Goal: Task Accomplishment & Management: Use online tool/utility

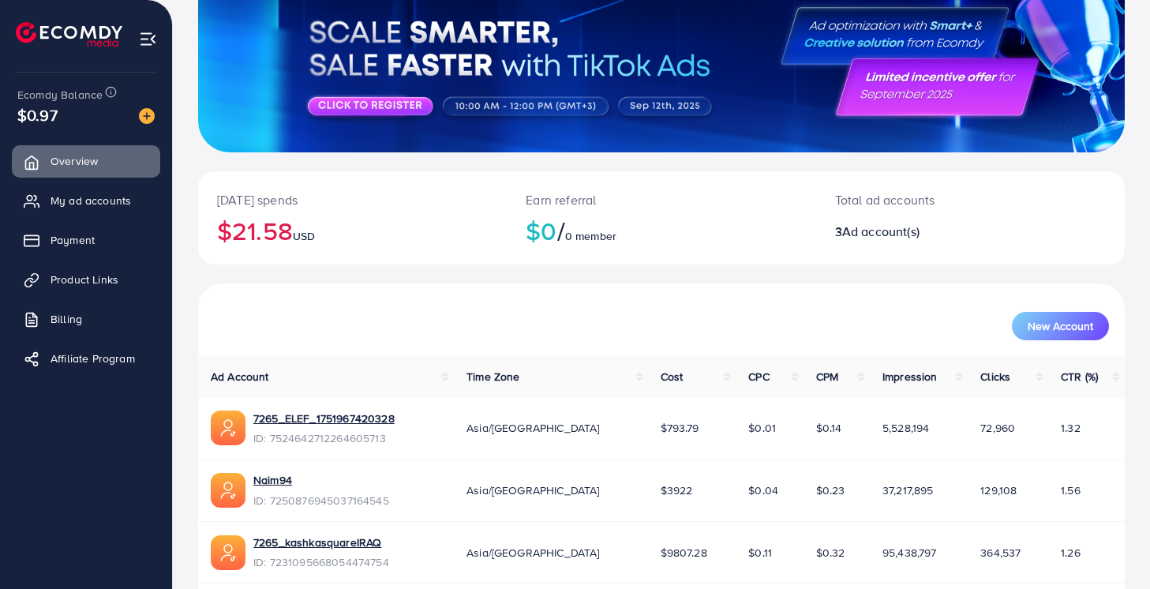
scroll to position [220, 0]
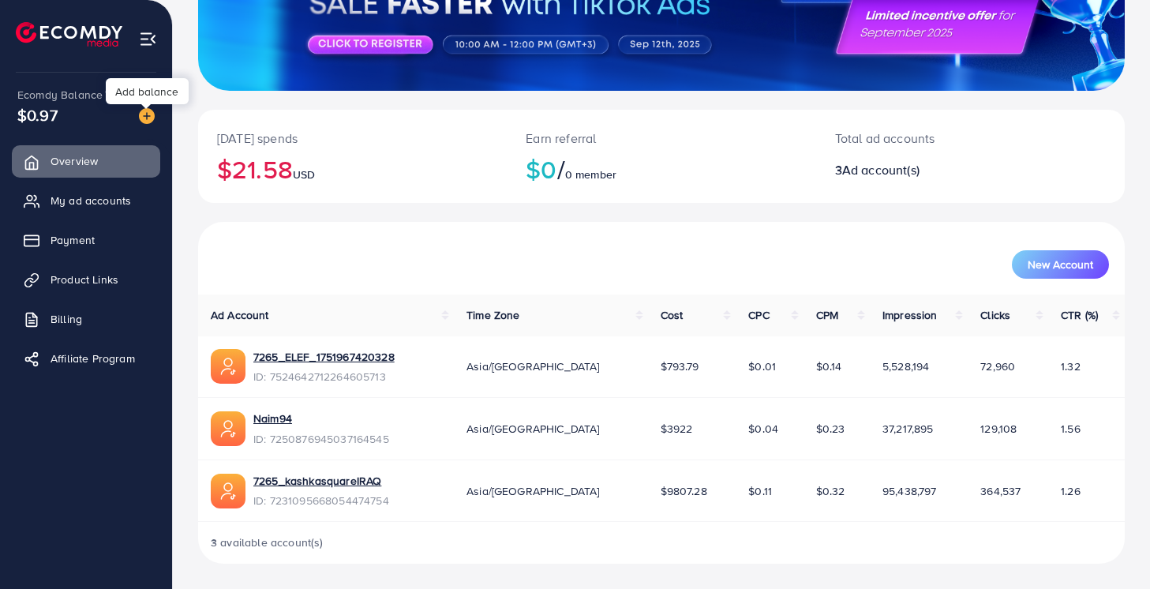
click at [145, 118] on img at bounding box center [147, 116] width 16 height 16
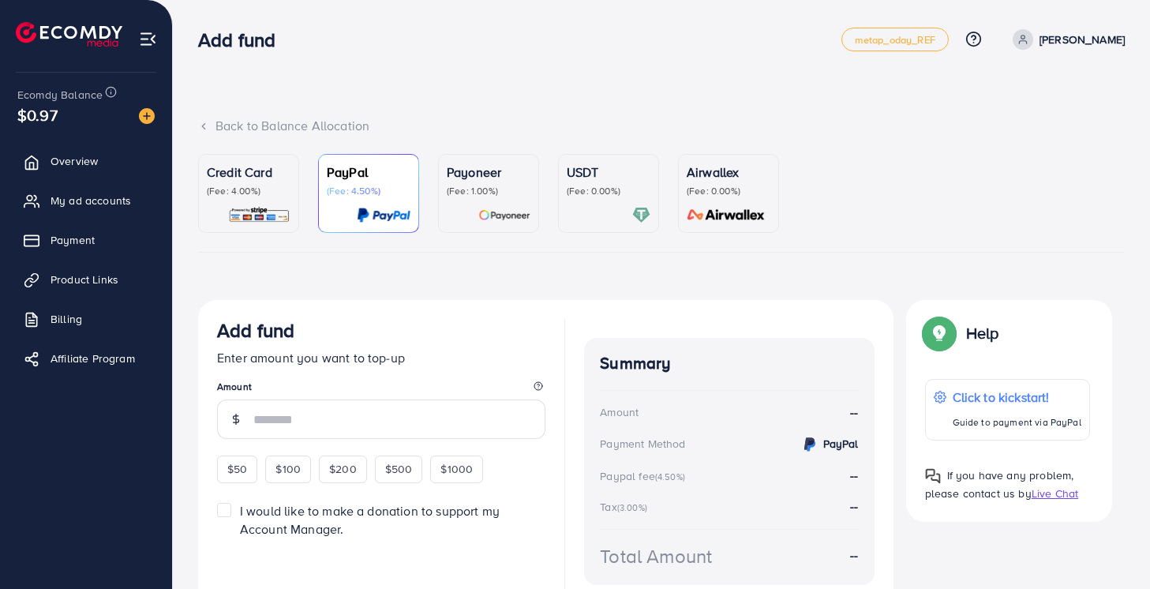
click at [295, 208] on link "Credit Card (Fee: 4.00%)" at bounding box center [248, 193] width 101 height 79
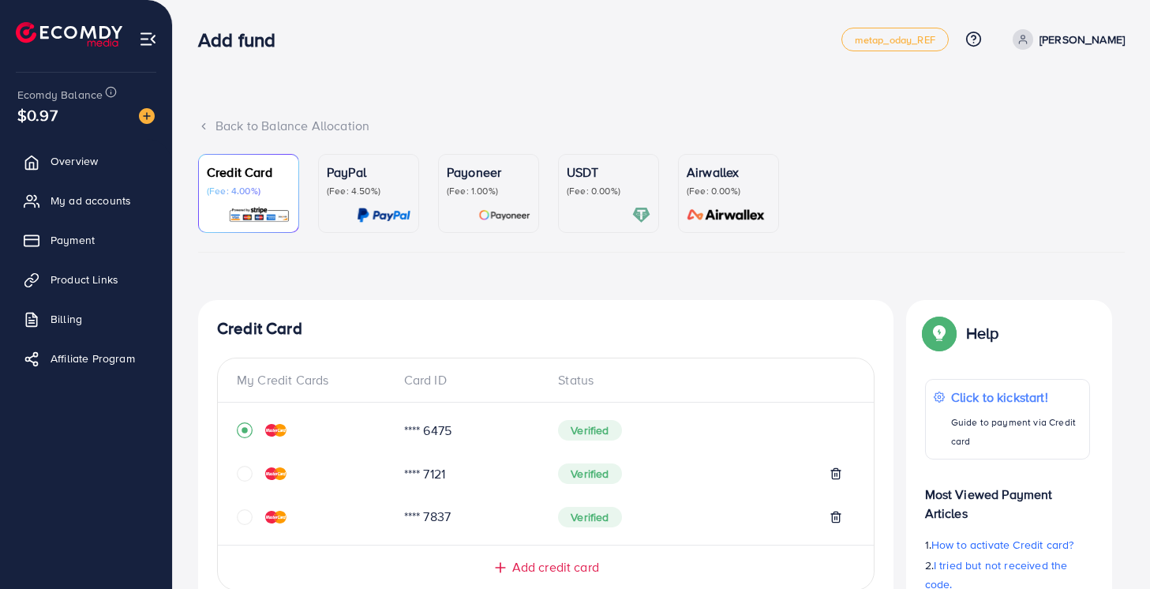
scroll to position [449, 0]
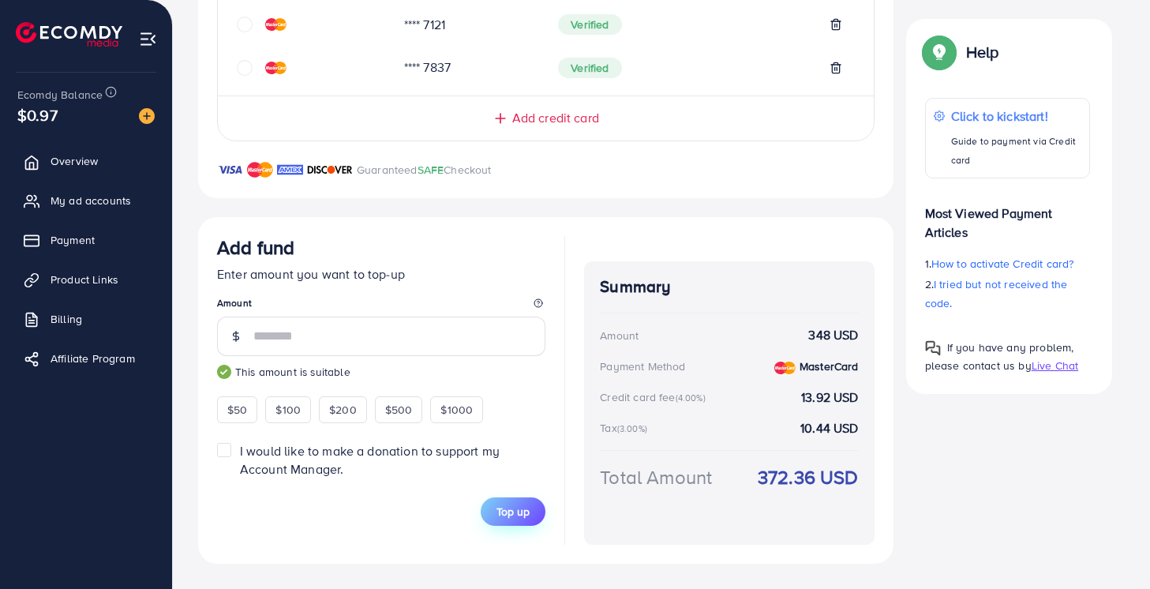
type input "***"
click at [511, 506] on span "Top up" at bounding box center [512, 512] width 33 height 16
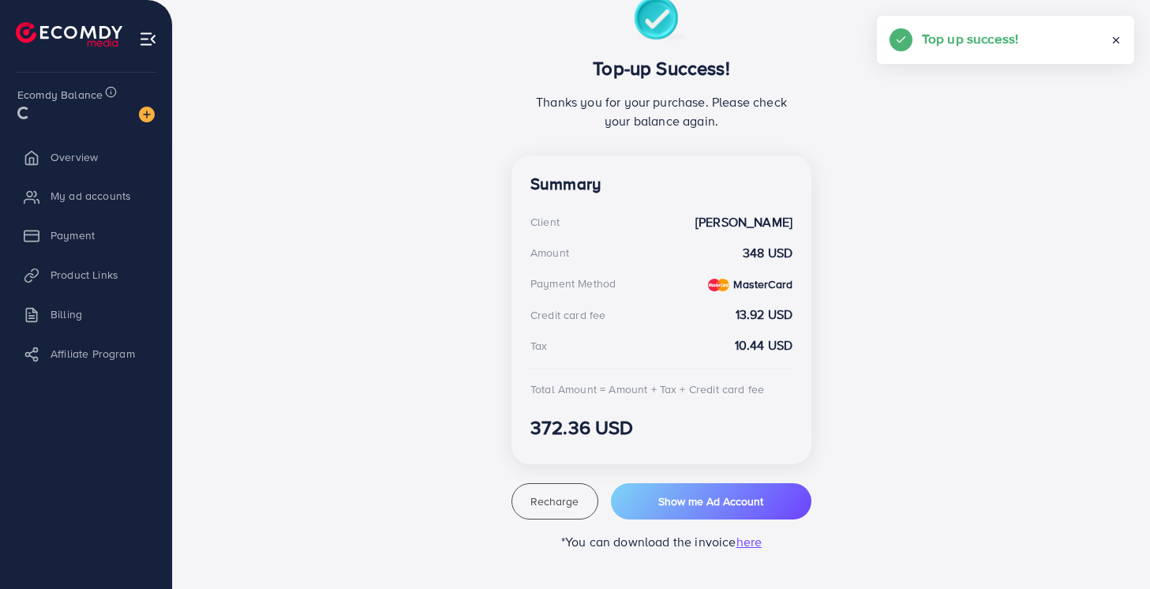
scroll to position [304, 0]
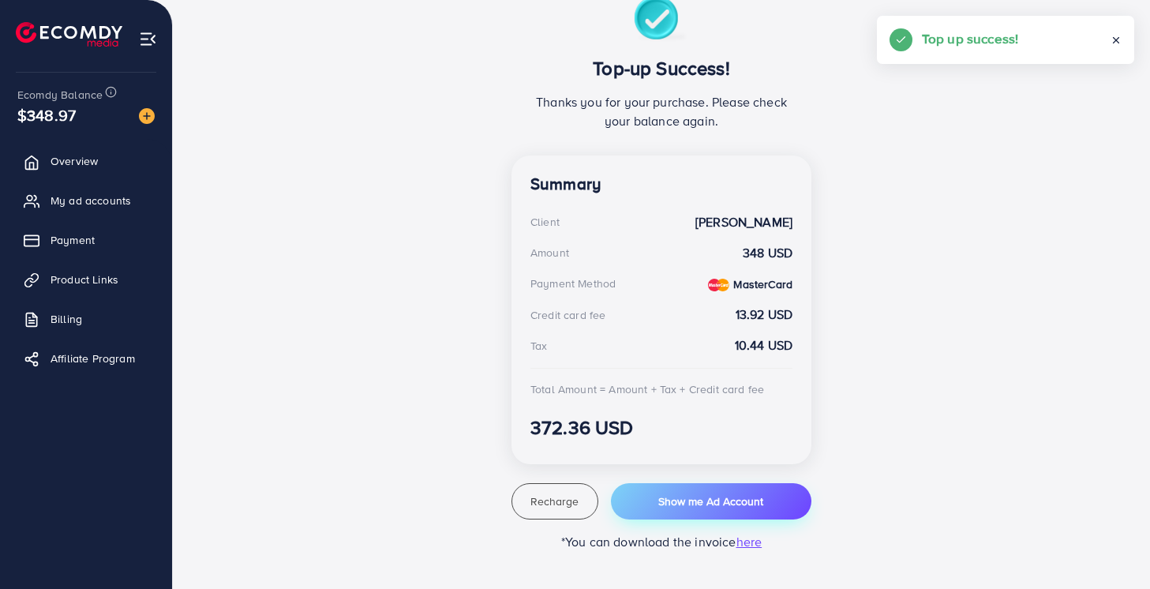
click at [642, 489] on button "Show me Ad Account" at bounding box center [711, 501] width 200 height 36
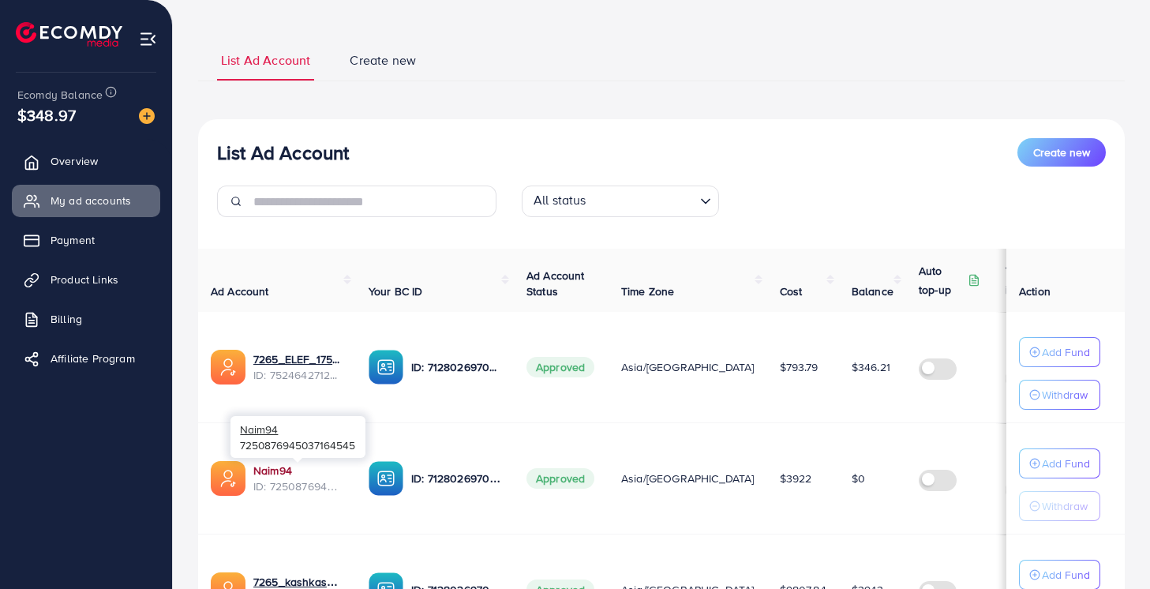
scroll to position [189, 0]
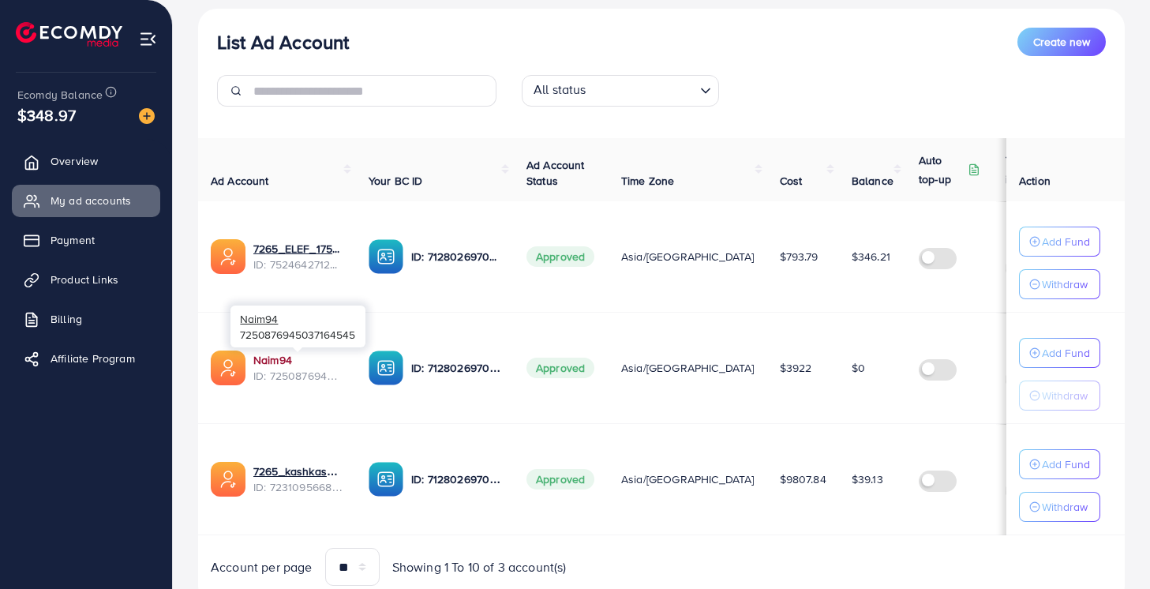
click at [266, 363] on link "Naim94" at bounding box center [298, 360] width 90 height 16
click at [1055, 342] on button "Add Fund" at bounding box center [1059, 353] width 81 height 30
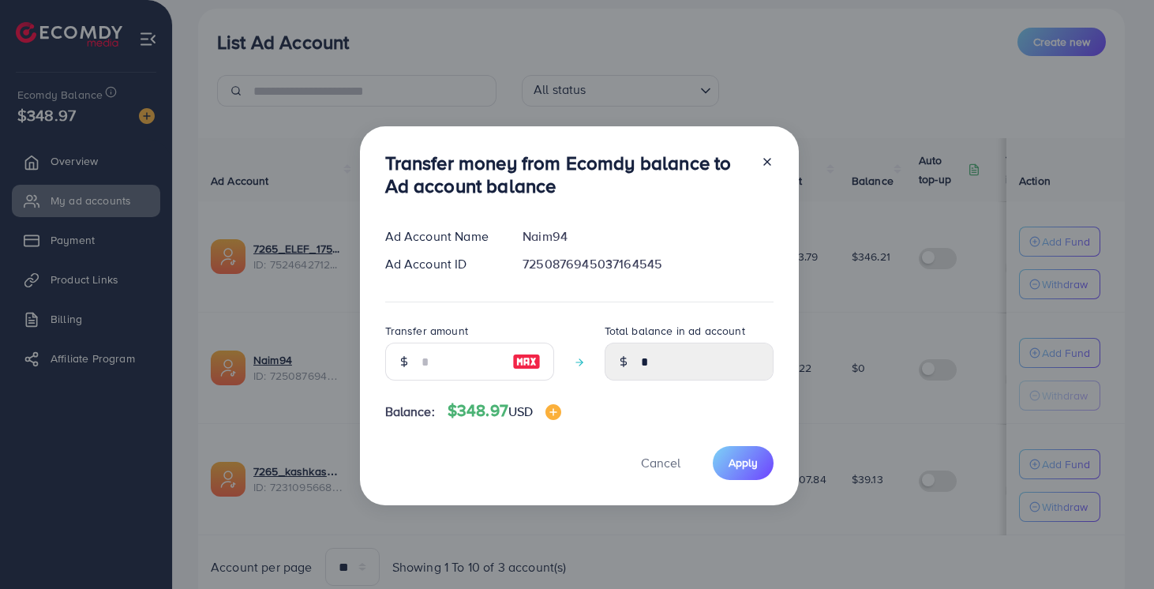
click at [526, 373] on div at bounding box center [527, 362] width 54 height 38
click at [526, 369] on img at bounding box center [526, 361] width 28 height 19
type input "***"
type input "******"
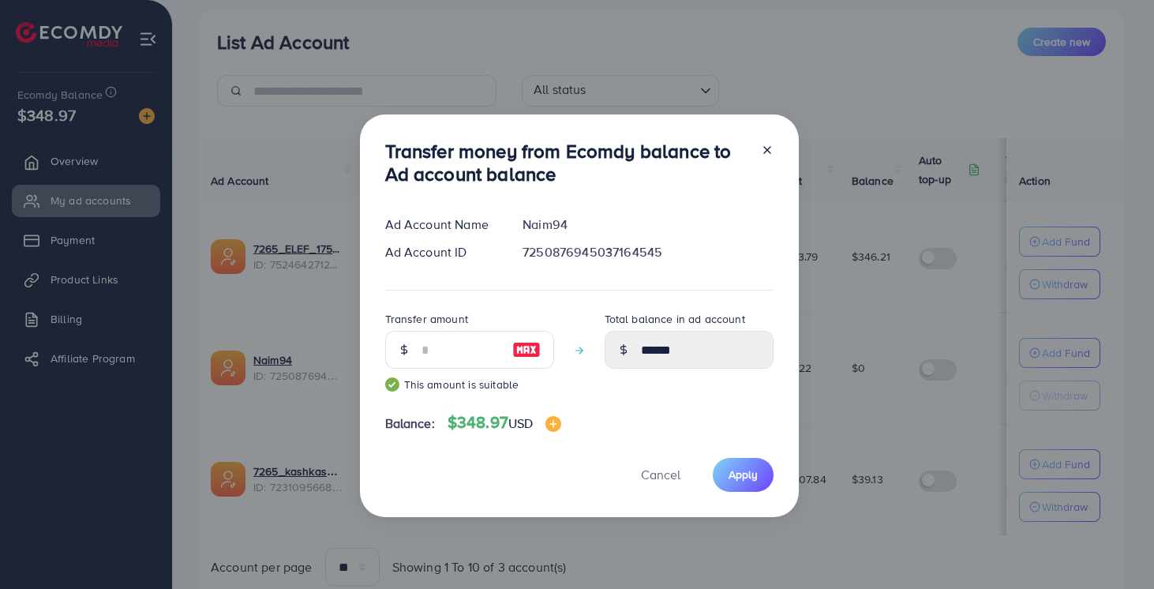
click at [528, 349] on img at bounding box center [526, 349] width 28 height 19
click at [747, 453] on div "Transfer money from Ecomdy balance to Ad account balance Ad Account Name Naim94…" at bounding box center [579, 315] width 439 height 403
click at [740, 470] on span "Apply" at bounding box center [742, 474] width 29 height 16
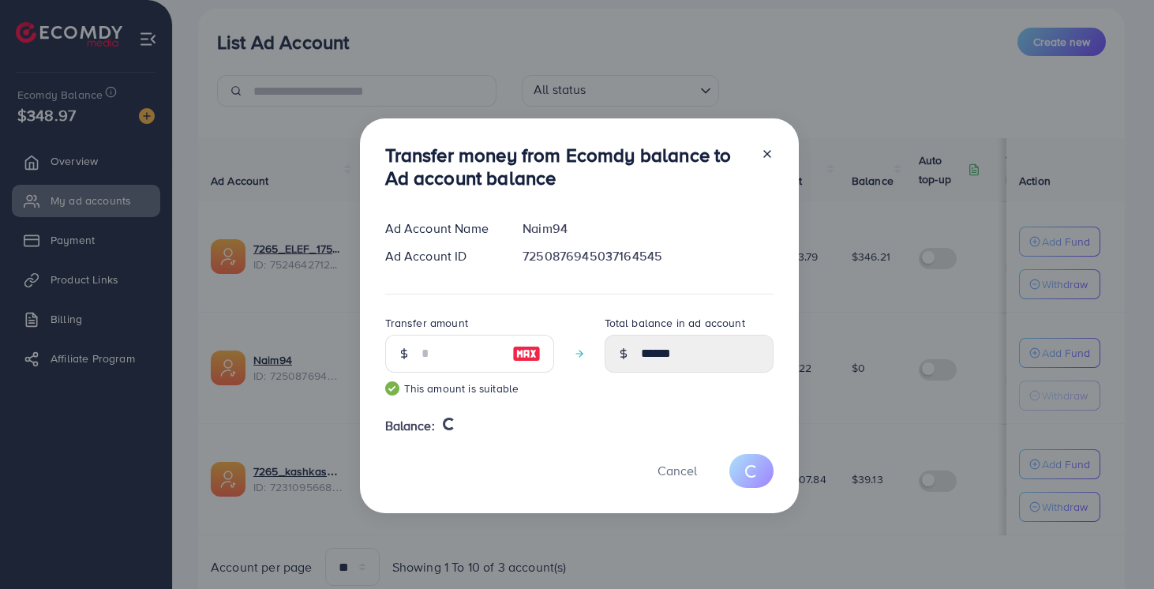
type input "*"
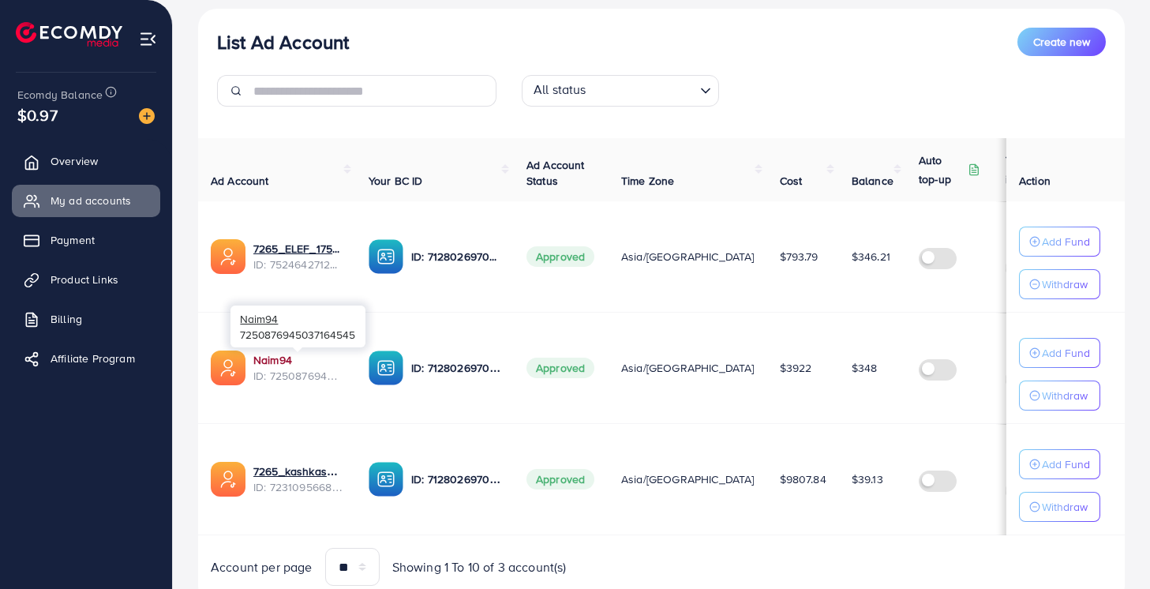
click at [271, 362] on link "Naim94" at bounding box center [298, 360] width 90 height 16
